Goal: Information Seeking & Learning: Find specific fact

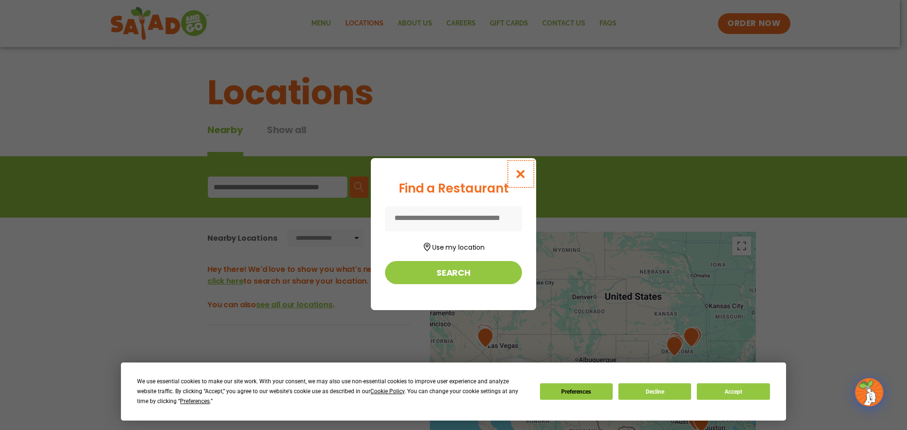
click at [521, 178] on icon "Close modal" at bounding box center [521, 174] width 12 height 10
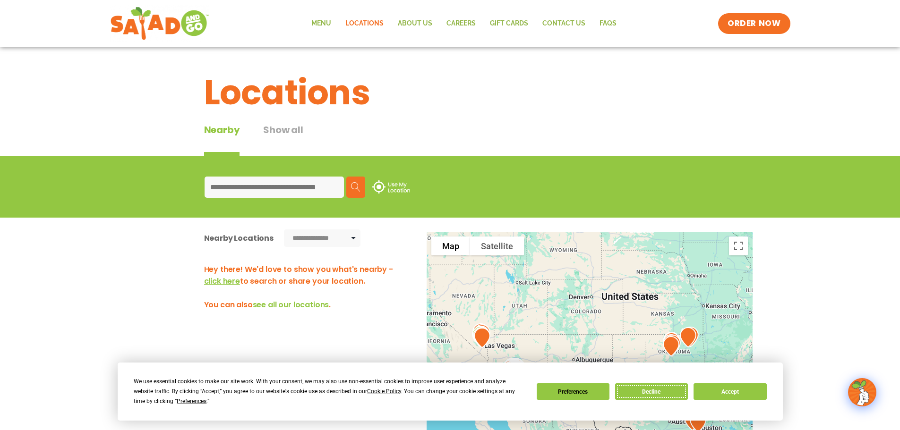
click at [665, 400] on button "Decline" at bounding box center [651, 392] width 73 height 17
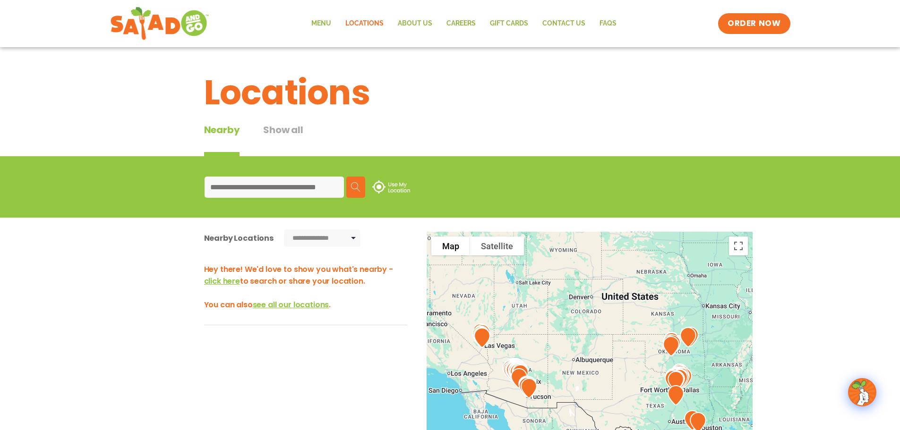
click at [266, 184] on input at bounding box center [274, 187] width 139 height 21
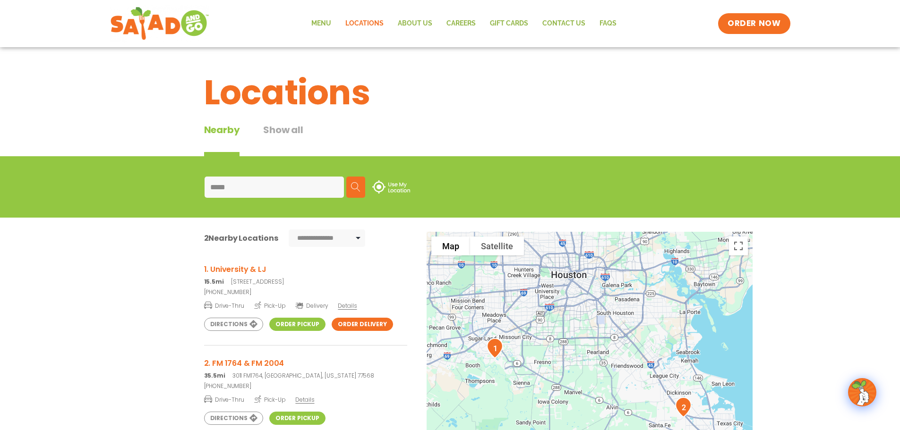
type input "*****"
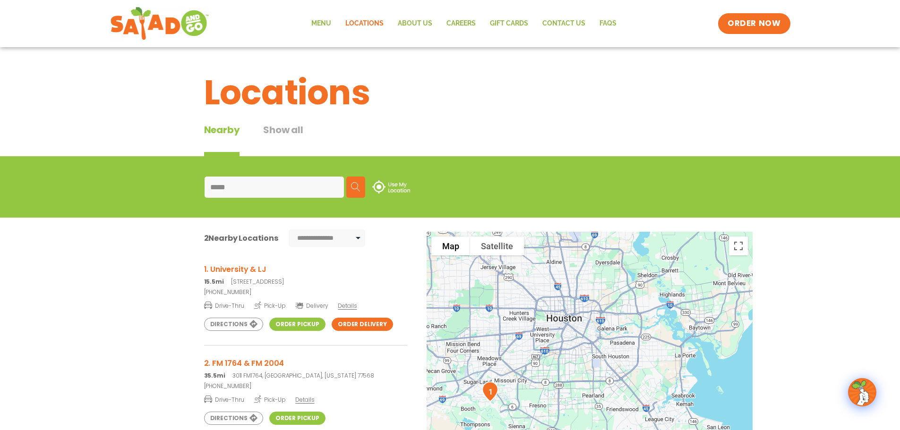
drag, startPoint x: 561, startPoint y: 297, endPoint x: 556, endPoint y: 343, distance: 46.6
click at [556, 343] on div at bounding box center [590, 388] width 326 height 313
click at [354, 183] on img at bounding box center [355, 186] width 9 height 9
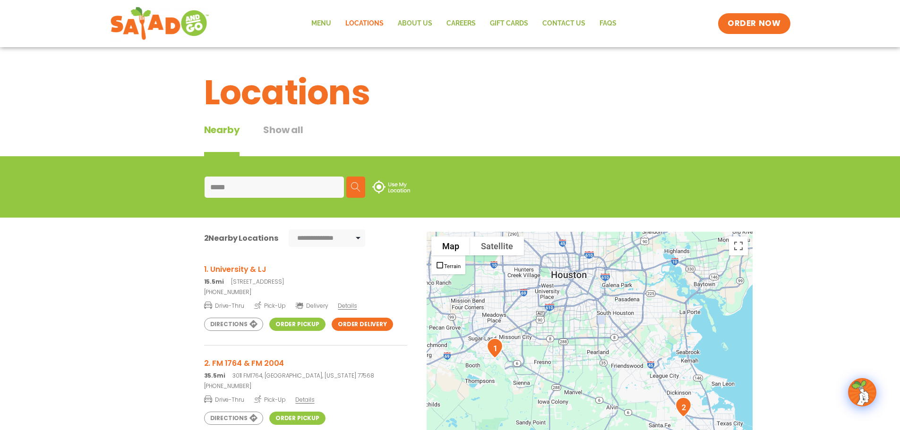
click at [393, 187] on img at bounding box center [391, 186] width 38 height 13
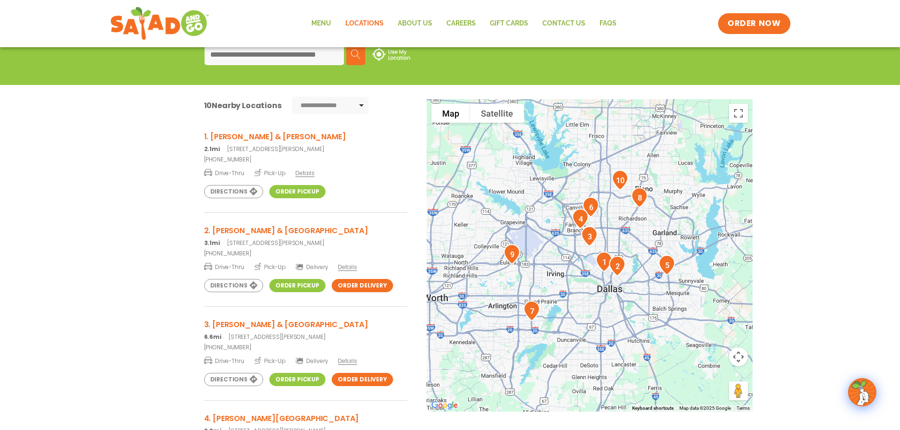
scroll to position [142, 0]
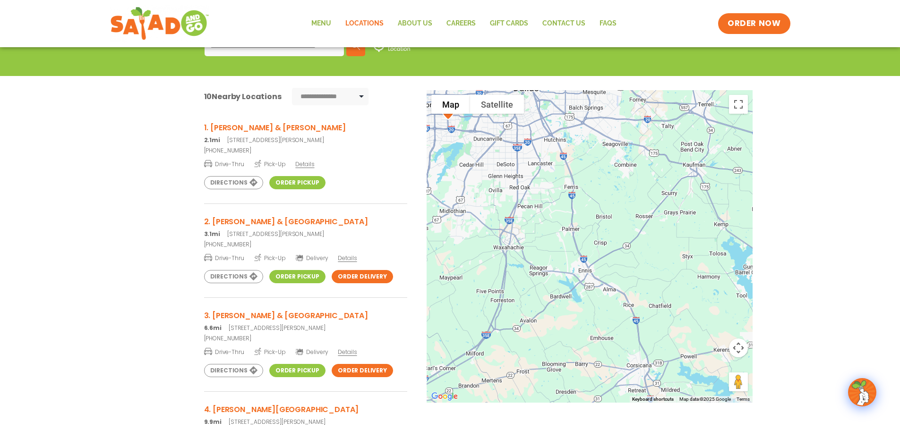
drag, startPoint x: 672, startPoint y: 370, endPoint x: 576, endPoint y: 125, distance: 262.9
click at [579, 137] on div at bounding box center [590, 246] width 326 height 313
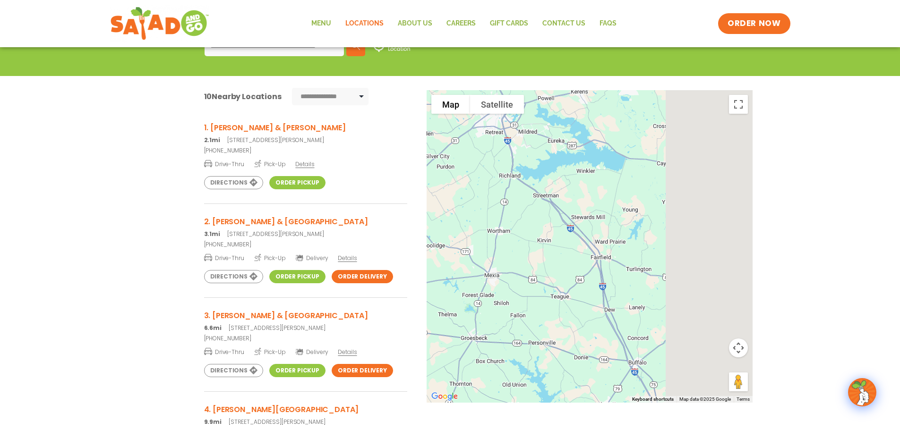
drag, startPoint x: 670, startPoint y: 321, endPoint x: 359, endPoint y: 109, distance: 377.0
click at [385, 118] on div "**********" at bounding box center [450, 258] width 900 height 364
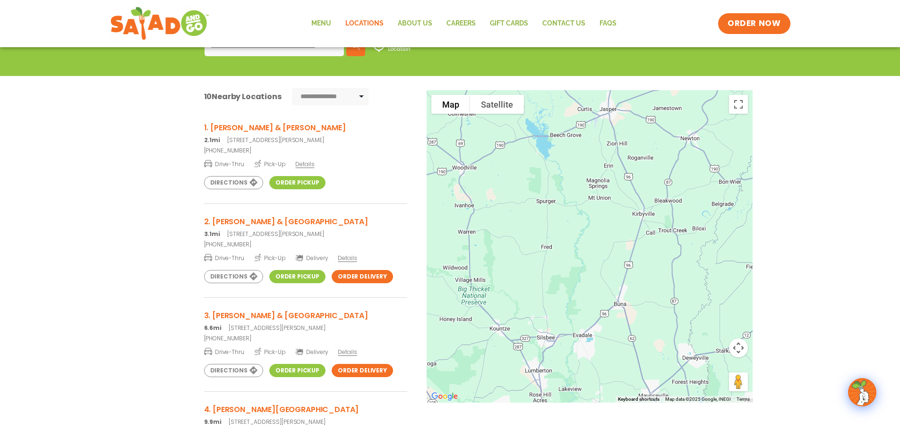
drag, startPoint x: 594, startPoint y: 304, endPoint x: 552, endPoint y: 136, distance: 173.3
click at [562, 168] on div at bounding box center [590, 246] width 326 height 313
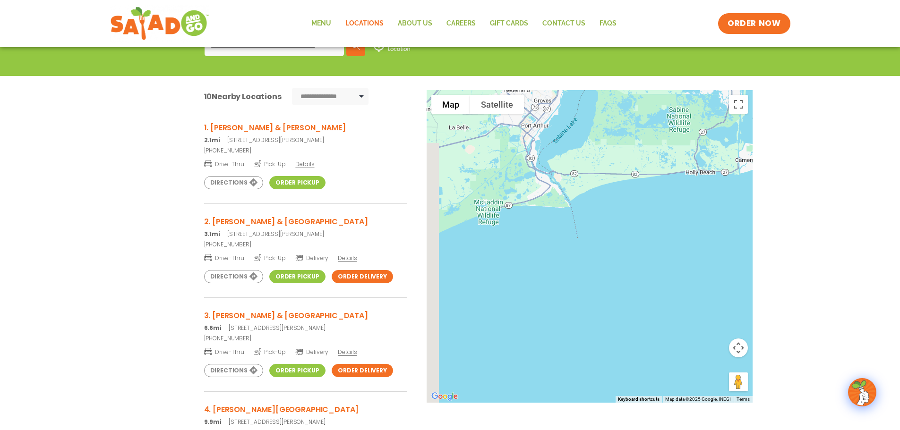
drag, startPoint x: 535, startPoint y: 154, endPoint x: 723, endPoint y: 308, distance: 243.1
click at [723, 308] on div at bounding box center [590, 246] width 326 height 313
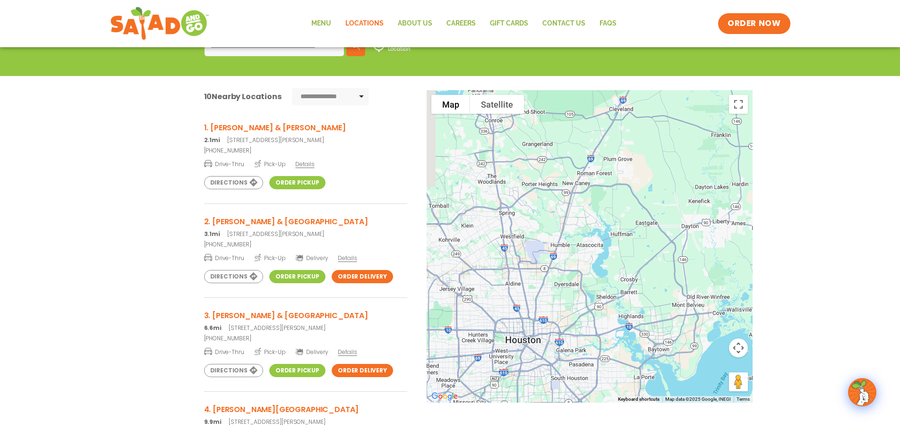
drag, startPoint x: 599, startPoint y: 305, endPoint x: 725, endPoint y: 130, distance: 216.0
click at [724, 130] on div at bounding box center [590, 246] width 326 height 313
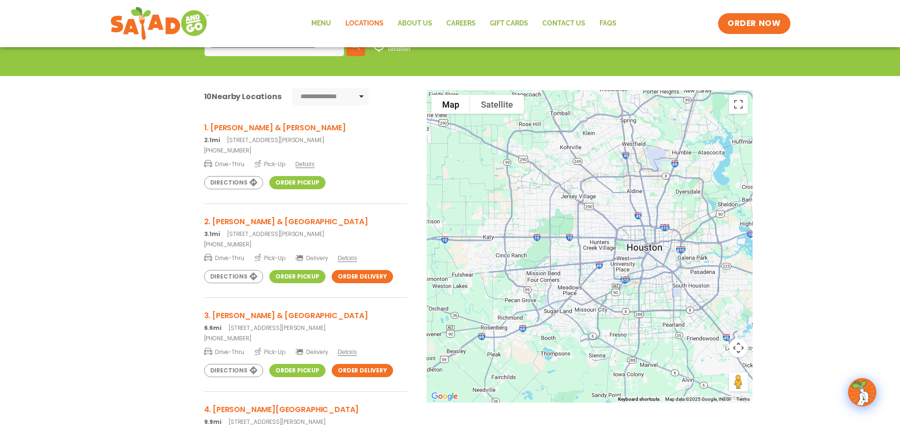
drag, startPoint x: 657, startPoint y: 250, endPoint x: 700, endPoint y: 199, distance: 66.1
click at [700, 199] on div at bounding box center [590, 246] width 326 height 313
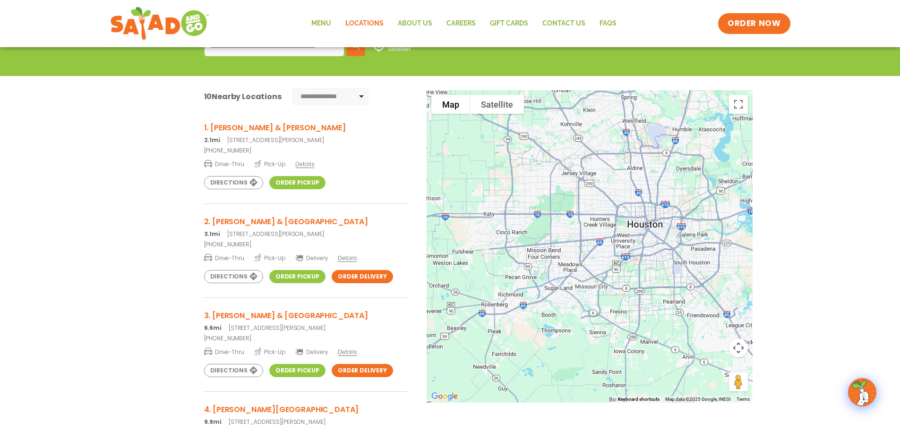
drag, startPoint x: 620, startPoint y: 270, endPoint x: 621, endPoint y: 246, distance: 24.6
click at [621, 246] on div at bounding box center [590, 246] width 326 height 313
click at [609, 279] on div at bounding box center [590, 246] width 326 height 313
drag, startPoint x: 600, startPoint y: 250, endPoint x: 591, endPoint y: 249, distance: 9.0
click at [591, 249] on div at bounding box center [590, 246] width 326 height 313
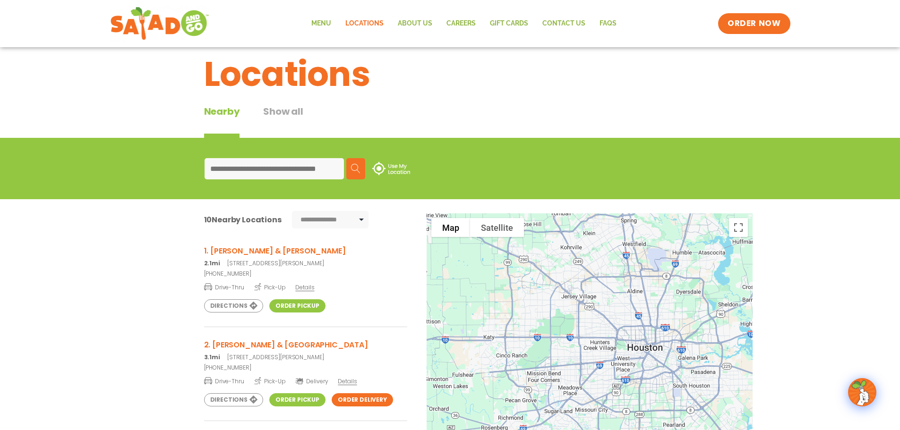
scroll to position [0, 0]
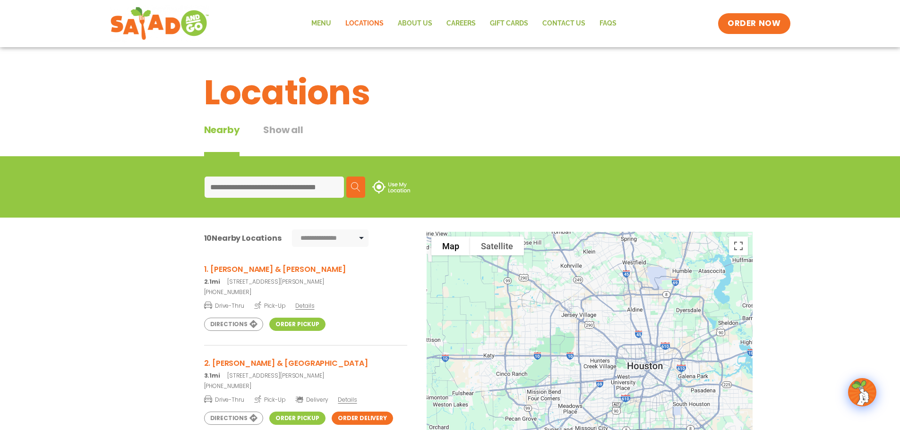
click at [267, 184] on input at bounding box center [274, 187] width 139 height 21
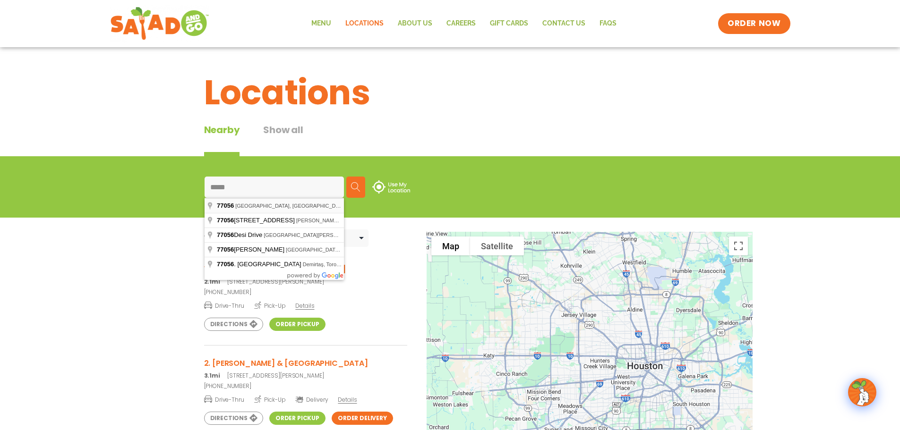
type input "**********"
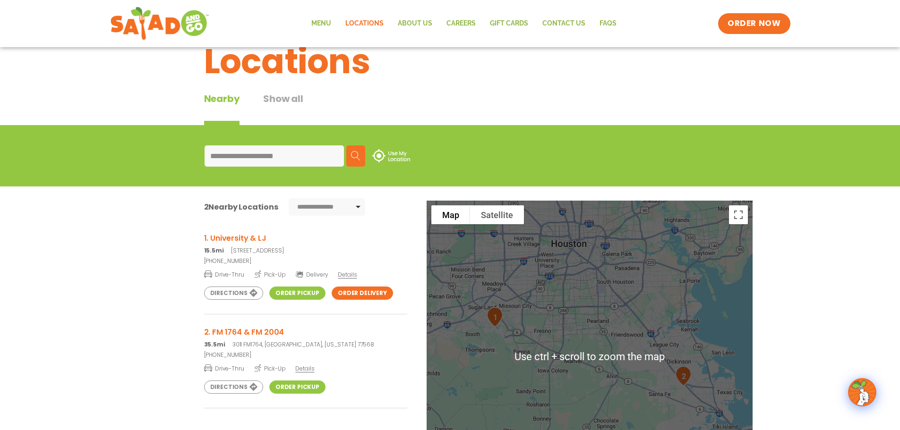
scroll to position [47, 0]
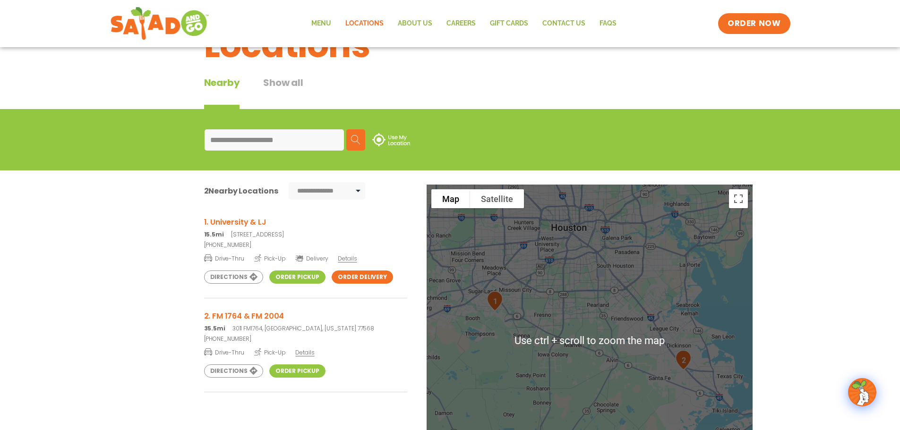
click at [594, 301] on div at bounding box center [590, 341] width 326 height 313
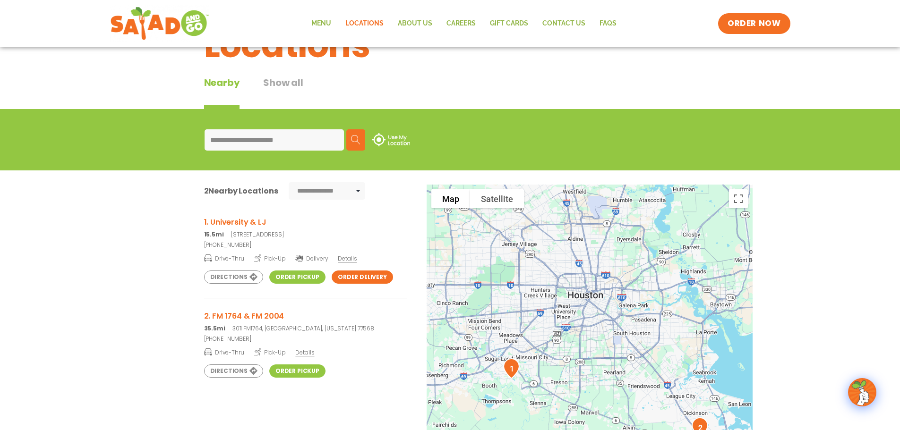
drag, startPoint x: 575, startPoint y: 392, endPoint x: 594, endPoint y: 453, distance: 63.2
click at [594, 430] on html "**********" at bounding box center [450, 311] width 900 height 717
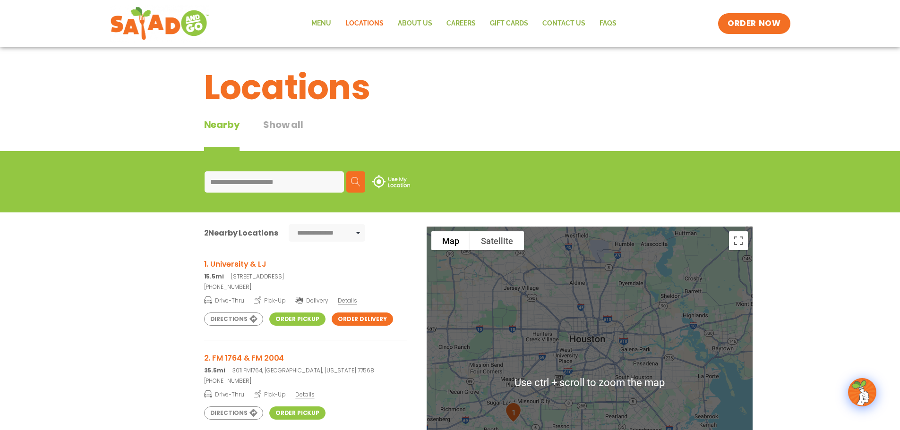
scroll to position [0, 0]
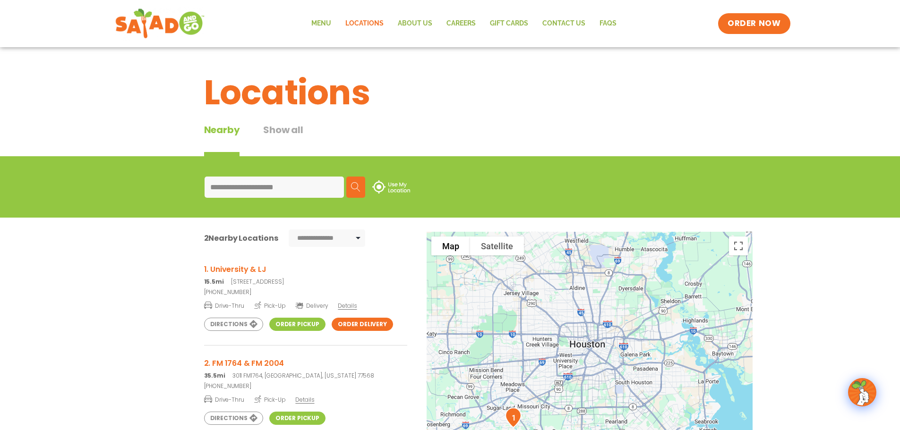
click at [153, 19] on img at bounding box center [159, 24] width 89 height 34
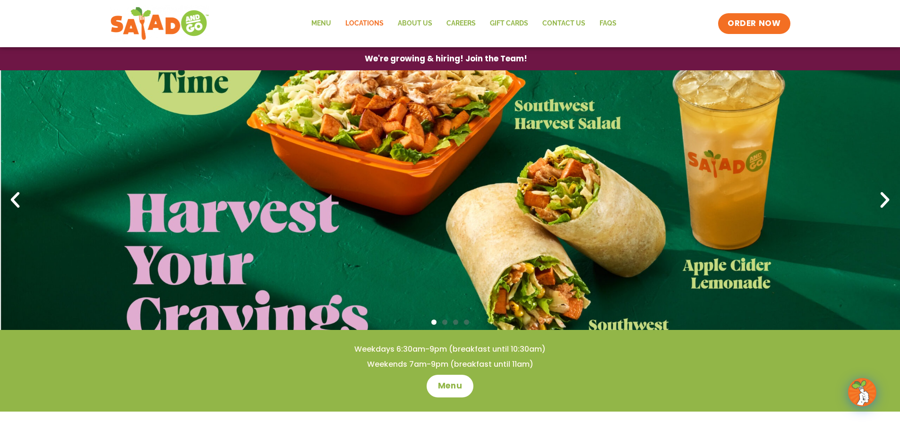
click at [377, 17] on link "Locations" at bounding box center [364, 24] width 52 height 22
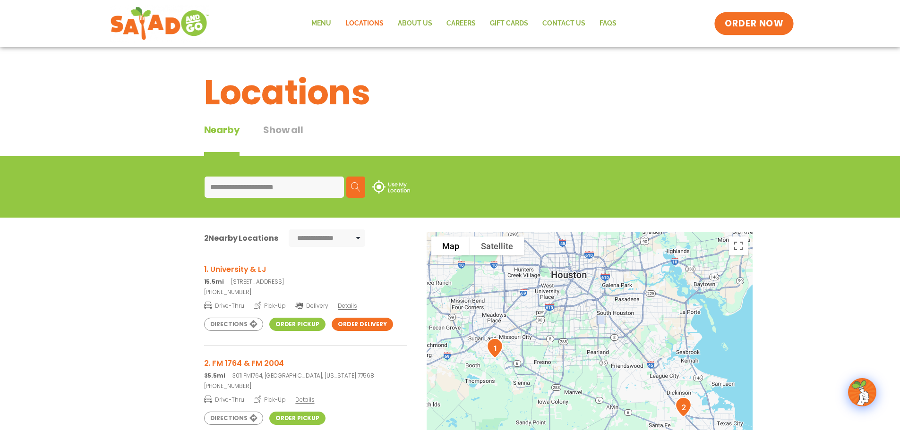
click at [764, 31] on link "ORDER NOW" at bounding box center [753, 23] width 79 height 23
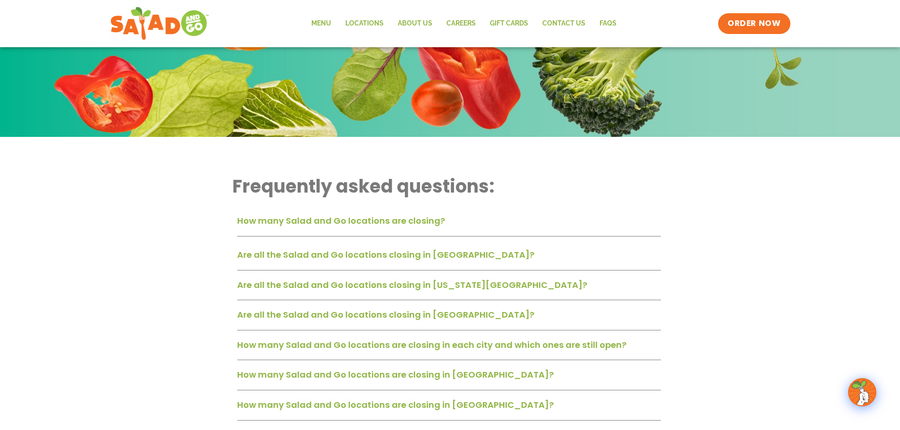
scroll to position [142, 0]
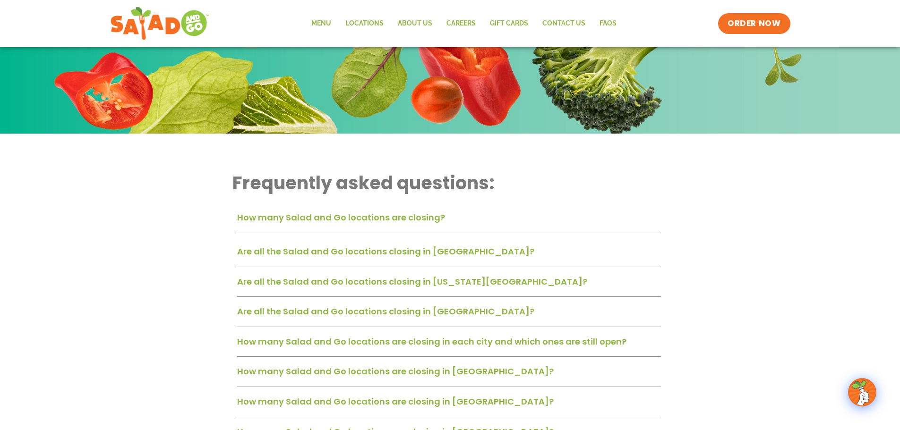
click at [301, 216] on link "How many Salad and Go locations are closing?" at bounding box center [341, 218] width 208 height 12
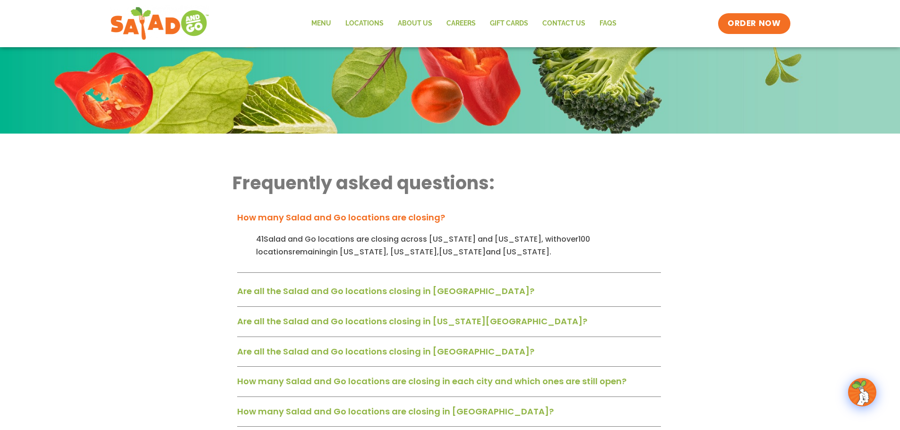
click at [301, 216] on link "How many Salad and Go locations are closing?" at bounding box center [341, 218] width 208 height 12
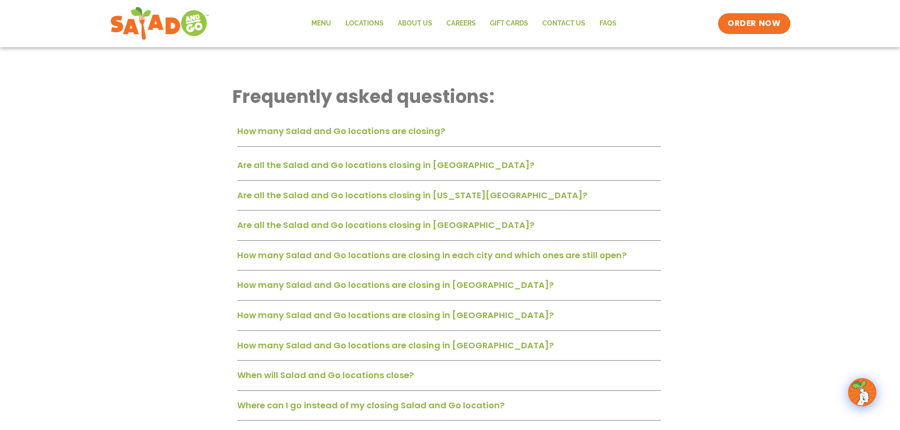
scroll to position [236, 0]
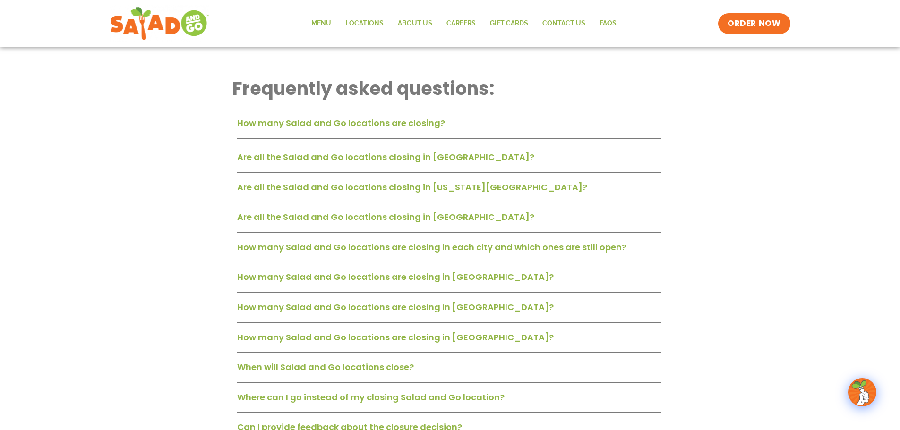
click at [293, 276] on link "How many Salad and Go locations are closing in [GEOGRAPHIC_DATA]?" at bounding box center [395, 277] width 317 height 12
